Goal: Browse casually

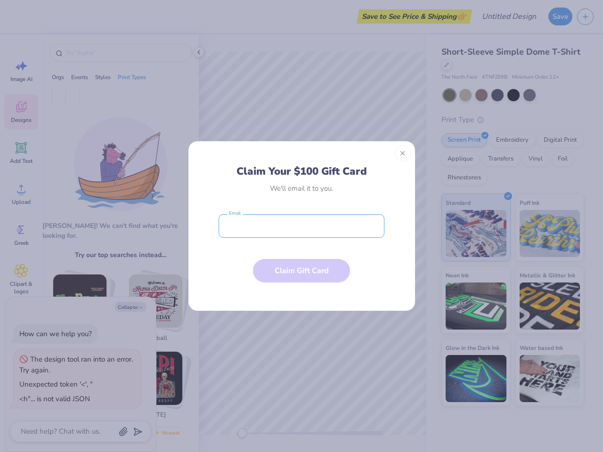
type textarea "x"
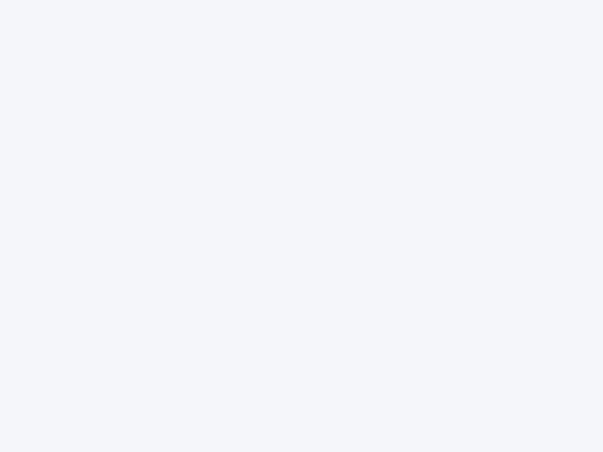
click at [301, 226] on div at bounding box center [301, 226] width 603 height 452
